Goal: Transaction & Acquisition: Purchase product/service

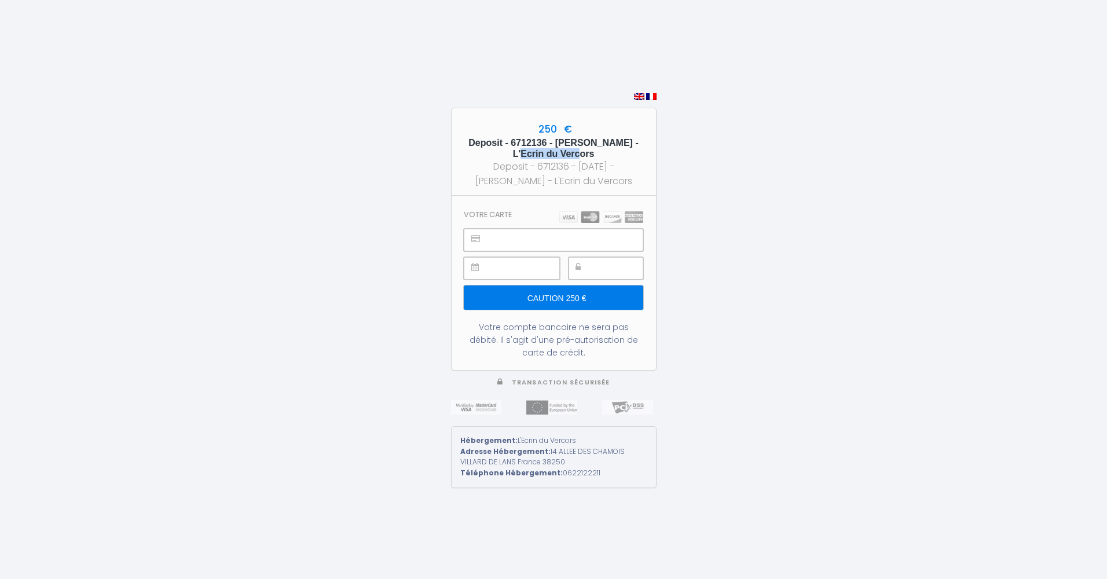
drag, startPoint x: 487, startPoint y: 144, endPoint x: 544, endPoint y: 148, distance: 56.3
click at [544, 148] on h5 "Deposit - 6712136 - [PERSON_NAME] - L'Ecrin du Vercors" at bounding box center [554, 148] width 184 height 22
drag, startPoint x: 544, startPoint y: 148, endPoint x: 552, endPoint y: 151, distance: 8.8
click at [550, 151] on h5 "Deposit - 6712136 - [PERSON_NAME] - L'Ecrin du Vercors" at bounding box center [554, 148] width 184 height 22
click at [735, 219] on div "250 € Deposit - 6712136 - [PERSON_NAME] - L'Ecrin du Vercors Deposit - 6712136 …" at bounding box center [553, 289] width 1107 height 579
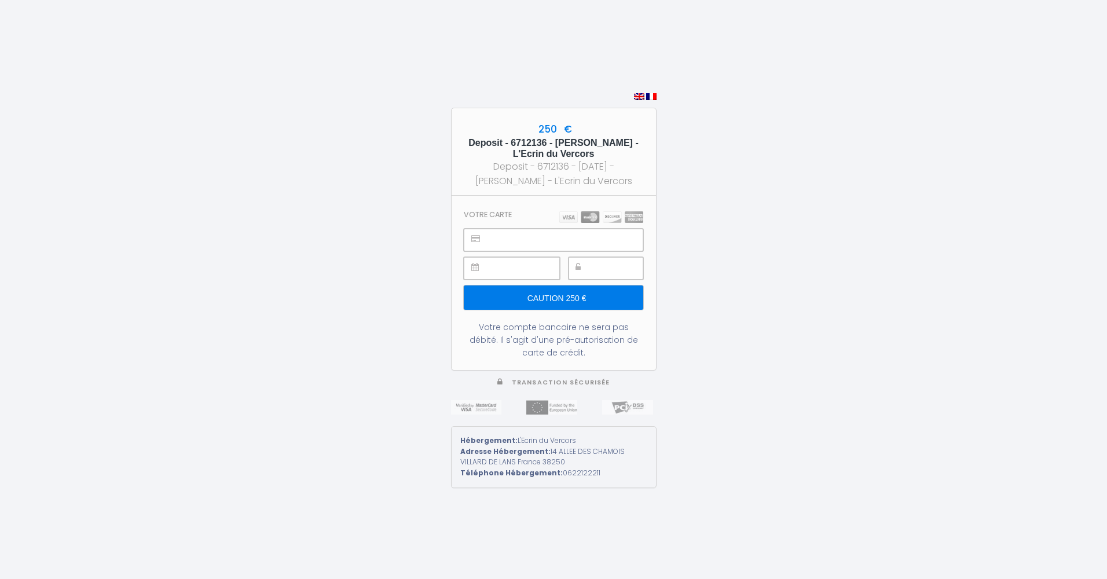
click at [790, 263] on div "250 € Deposit - 6712136 - [PERSON_NAME] - L'Ecrin du Vercors Deposit - 6712136 …" at bounding box center [553, 289] width 1107 height 579
drag, startPoint x: 537, startPoint y: 126, endPoint x: 562, endPoint y: 130, distance: 25.2
click at [562, 130] on span "250 €" at bounding box center [554, 129] width 36 height 14
click at [566, 131] on span "250 €" at bounding box center [554, 129] width 36 height 14
click at [555, 140] on h5 "Deposit - 6712136 - [PERSON_NAME] - L'Ecrin du Vercors" at bounding box center [554, 148] width 184 height 22
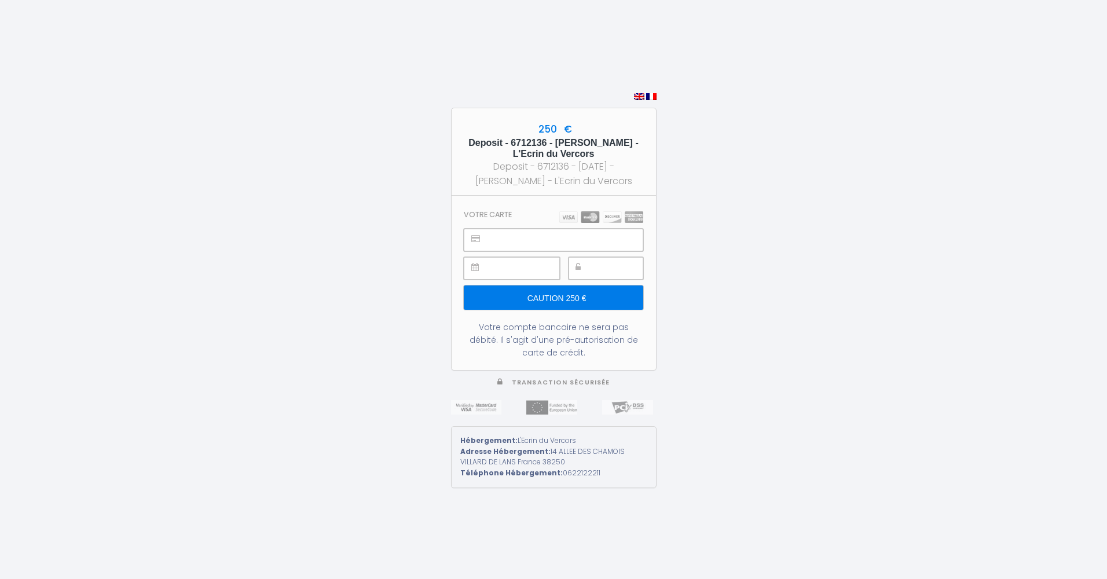
click at [798, 215] on div "250 € Deposit - 6712136 - [PERSON_NAME] - L'Ecrin du Vercors Deposit - 6712136 …" at bounding box center [553, 289] width 1107 height 579
drag, startPoint x: 595, startPoint y: 156, endPoint x: 513, endPoint y: 157, distance: 82.2
click at [513, 157] on h5 "Deposit - 6712136 - [PERSON_NAME] - L'Ecrin du Vercors" at bounding box center [554, 148] width 184 height 22
drag, startPoint x: 513, startPoint y: 157, endPoint x: 526, endPoint y: 157, distance: 13.3
copy h5 "L'Ecrin du Vercors"
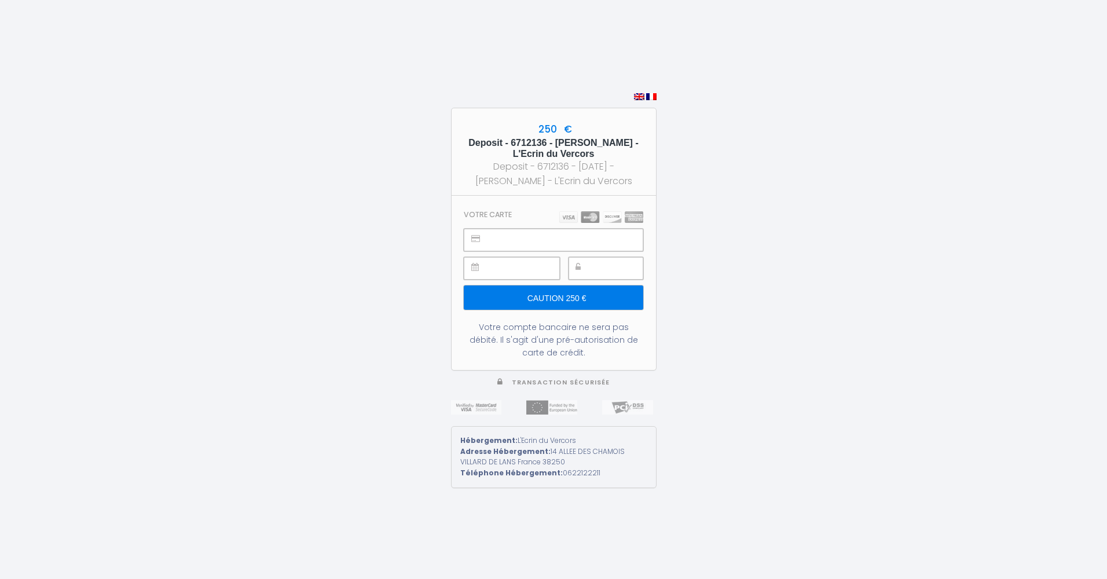
click at [772, 211] on div "250 € Deposit - 6712136 - [PERSON_NAME] - L'Ecrin du Vercors Deposit - 6712136 …" at bounding box center [553, 289] width 1107 height 579
